Goal: Transaction & Acquisition: Purchase product/service

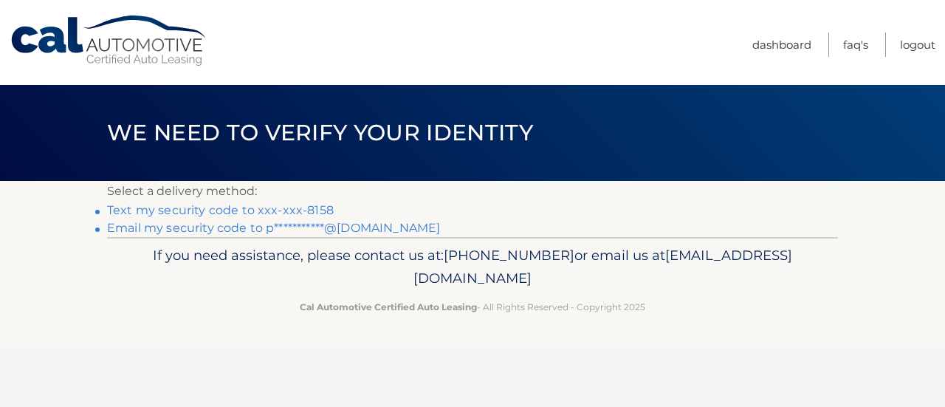
click at [266, 199] on p "Select a delivery method:" at bounding box center [472, 191] width 731 height 21
click at [266, 212] on link "Text my security code to xxx-xxx-8158" at bounding box center [220, 210] width 227 height 14
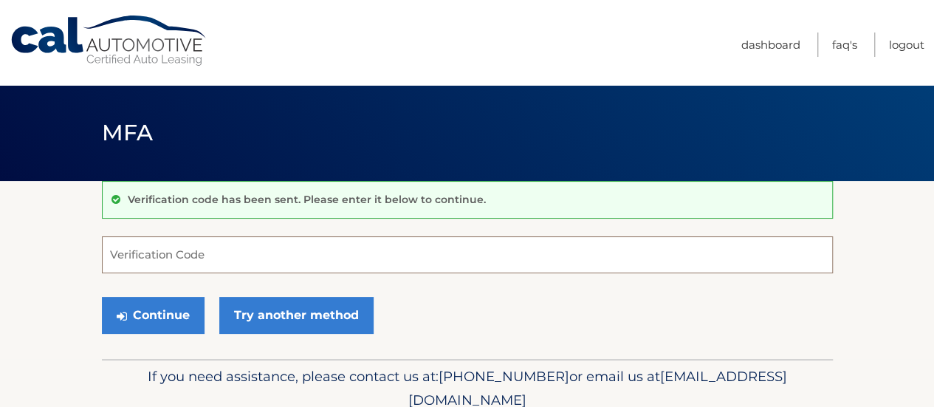
click at [238, 259] on input "Verification Code" at bounding box center [467, 254] width 731 height 37
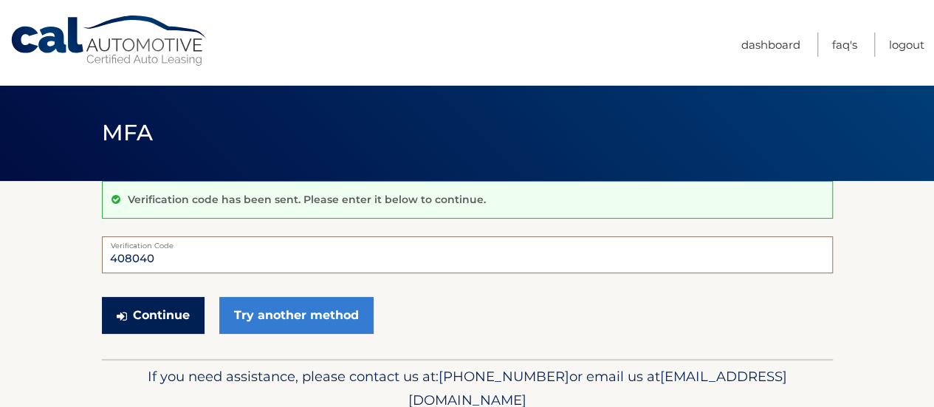
type input "408040"
click at [169, 318] on button "Continue" at bounding box center [153, 315] width 103 height 37
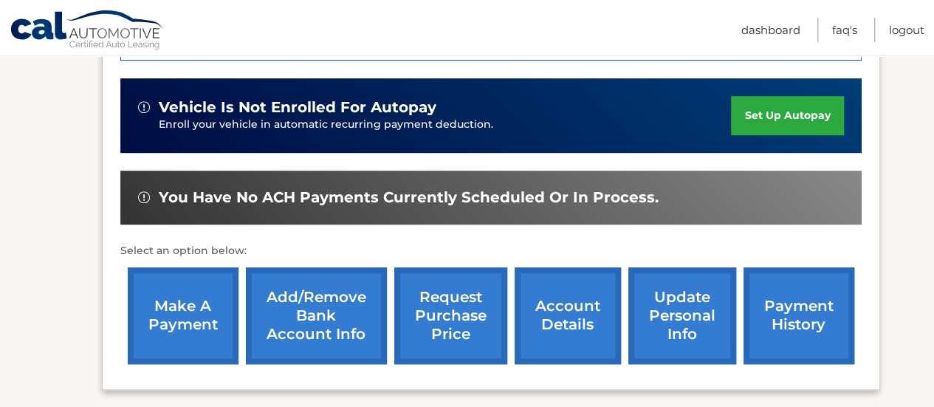
scroll to position [409, 0]
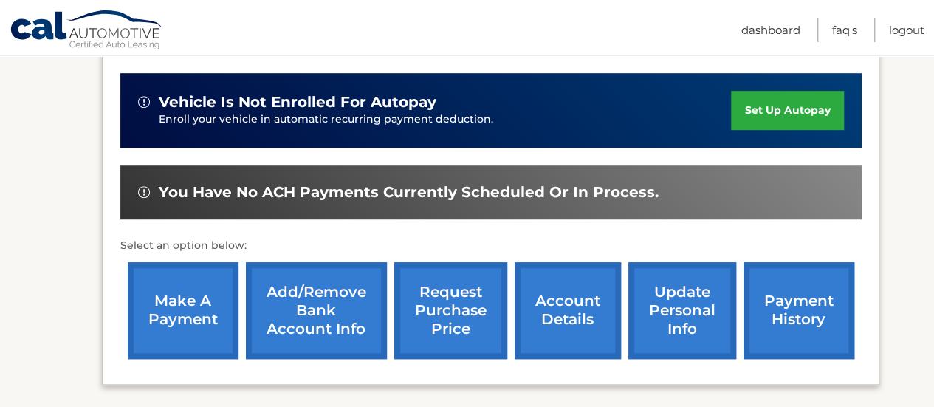
click at [192, 302] on link "make a payment" at bounding box center [183, 310] width 111 height 97
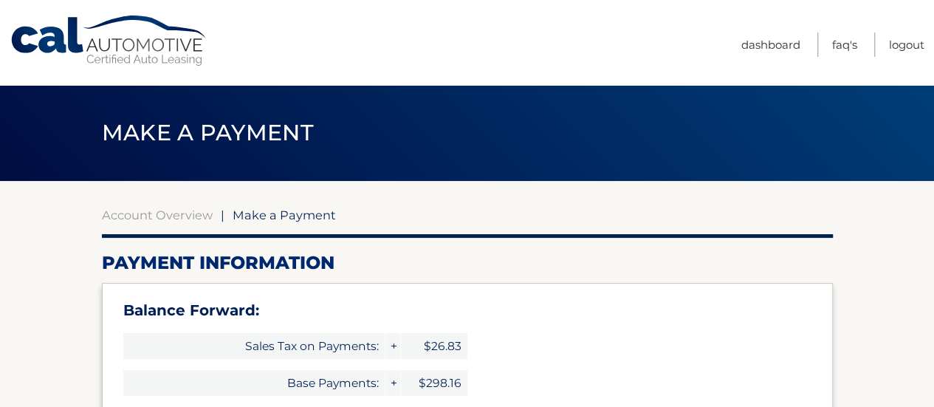
select select "YjRhZTY2MzAtMzA0OS00ZmQ1LWI0ZjgtMDAzODAyN2Y5NDkx"
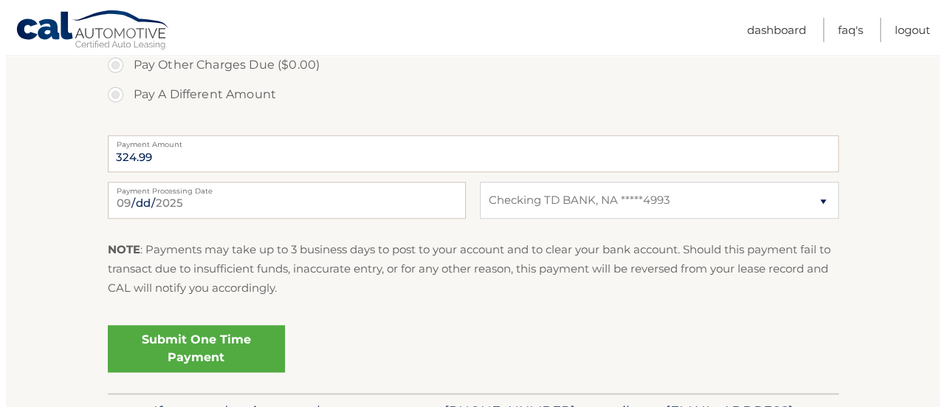
scroll to position [651, 0]
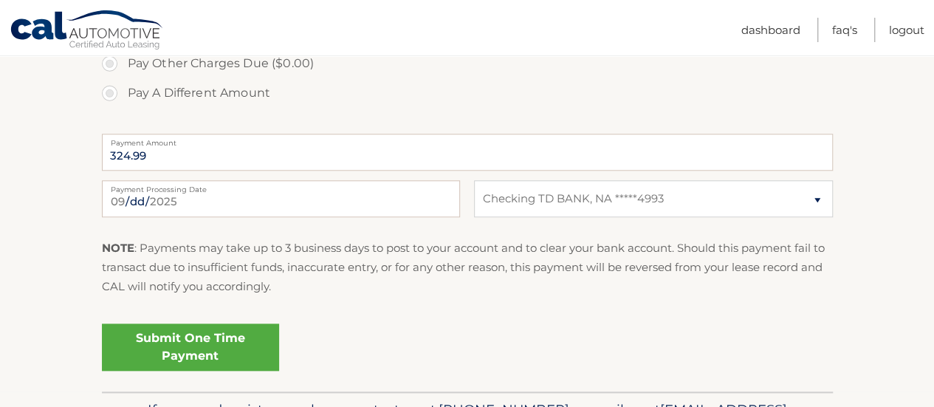
click at [236, 341] on link "Submit One Time Payment" at bounding box center [190, 346] width 177 height 47
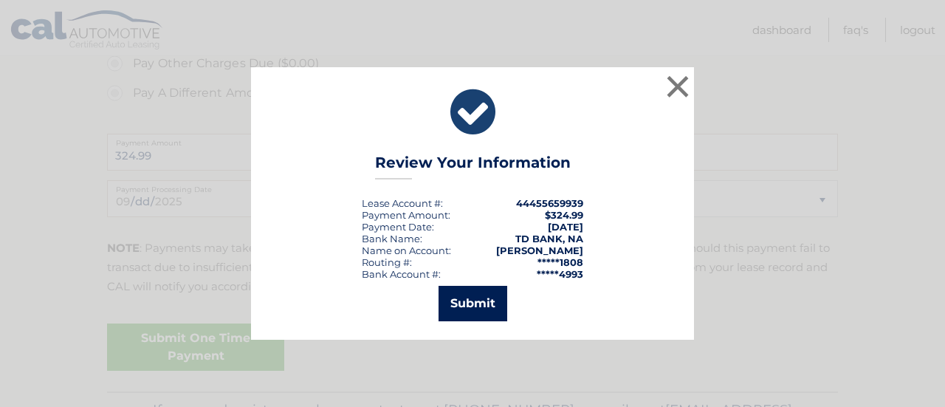
click at [465, 308] on button "Submit" at bounding box center [473, 303] width 69 height 35
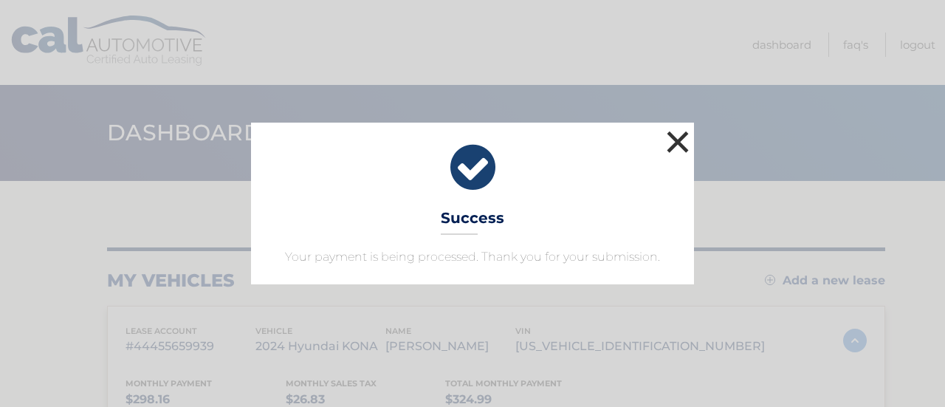
click at [676, 143] on button "×" at bounding box center [678, 142] width 30 height 30
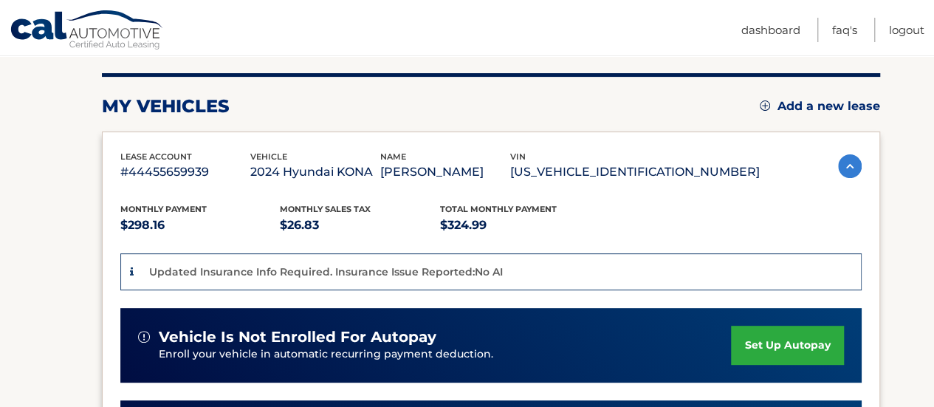
scroll to position [164, 0]
